Goal: Information Seeking & Learning: Learn about a topic

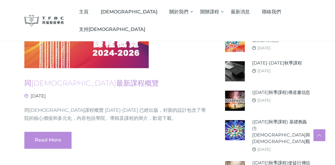
scroll to position [208, 0]
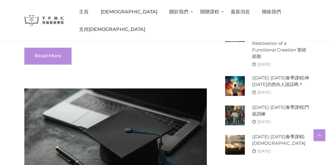
scroll to position [327, 0]
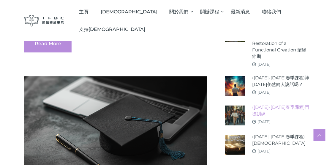
click at [270, 109] on link "([DATE]-[DATE]春季課程)門徒訓練" at bounding box center [281, 110] width 58 height 13
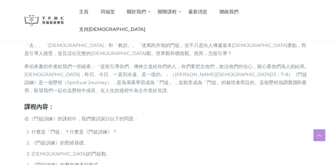
scroll to position [327, 0]
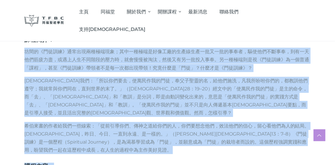
drag, startPoint x: 26, startPoint y: 52, endPoint x: 108, endPoint y: 145, distance: 124.8
click at [107, 147] on div "課程簡介： 坊間的《門徒訓練》通常出現兩種極端現象；其中一種極端是好像工廠的生產線生產一批又一批的事奉者，驅使他們不斷事奉，到有一天他們筋疲力盡，或遇上人生不…" at bounding box center [167, 160] width 286 height 249
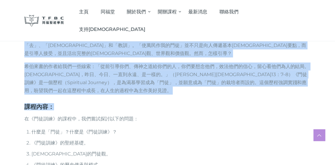
copy div "坊間的《門徒訓練》通常出現兩種極端現象；其中一種極端是好像工廠的生產線生產一批又一批的事奉者，驅使他們不斷事奉，到有一天他們筋疲力盡，或遇上人生不同階段的壓力…"
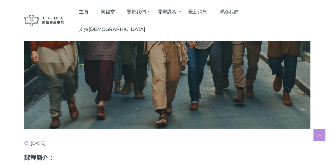
scroll to position [148, 0]
